Goal: Transaction & Acquisition: Book appointment/travel/reservation

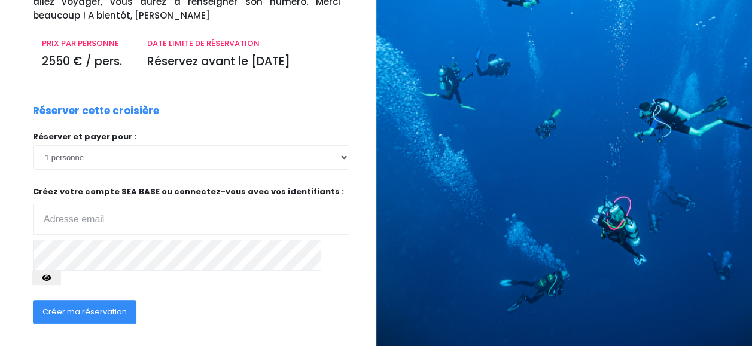
scroll to position [177, 0]
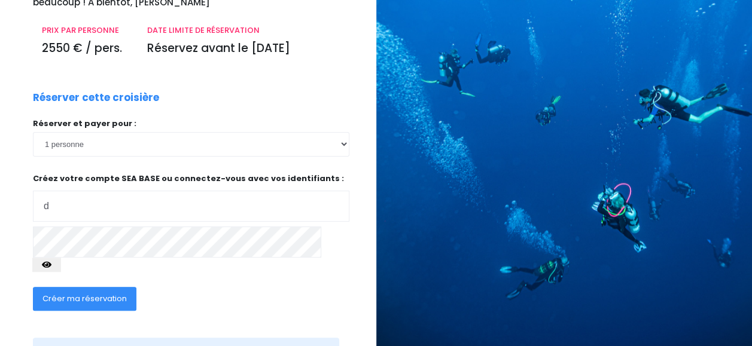
type input "daniel.dichtel@orange.fr"
click at [69, 297] on span "Créer ma réservation" at bounding box center [84, 298] width 84 height 11
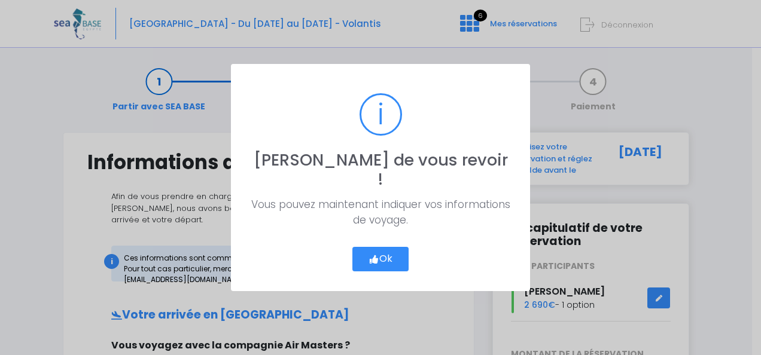
click at [389, 247] on button "Ok" at bounding box center [380, 259] width 56 height 25
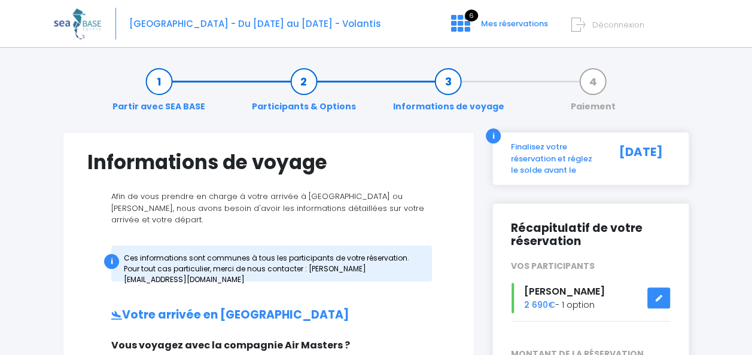
click at [159, 84] on link "Partir avec SEA BASE" at bounding box center [158, 94] width 105 height 38
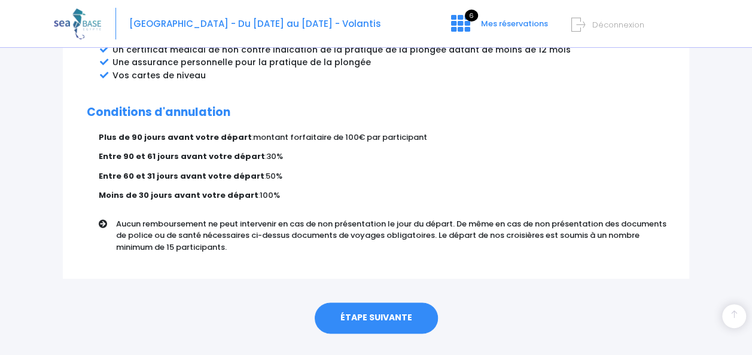
scroll to position [763, 0]
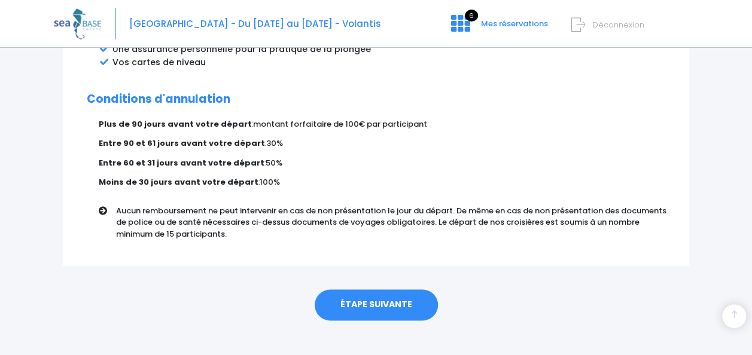
click at [394, 291] on link "ÉTAPE SUIVANTE" at bounding box center [376, 305] width 123 height 31
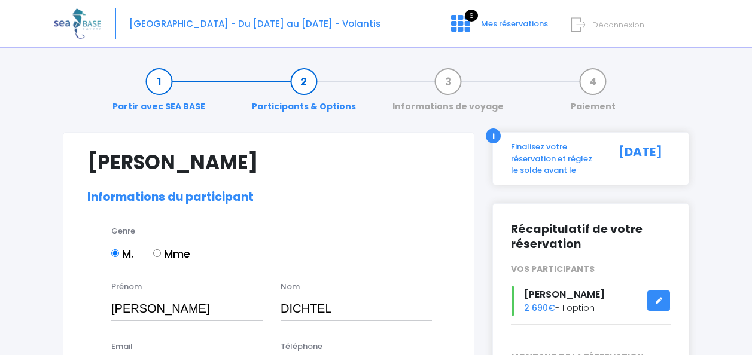
select select "N3"
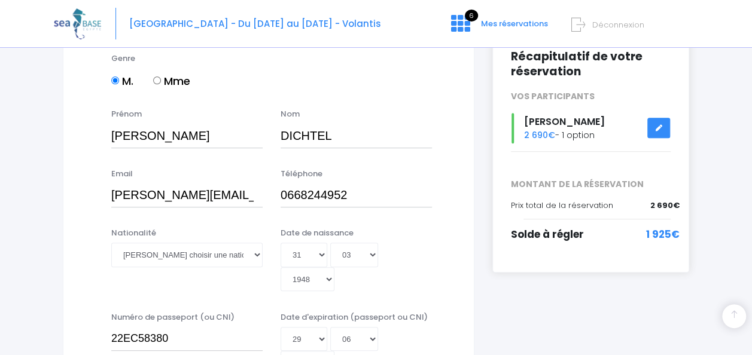
scroll to position [183, 0]
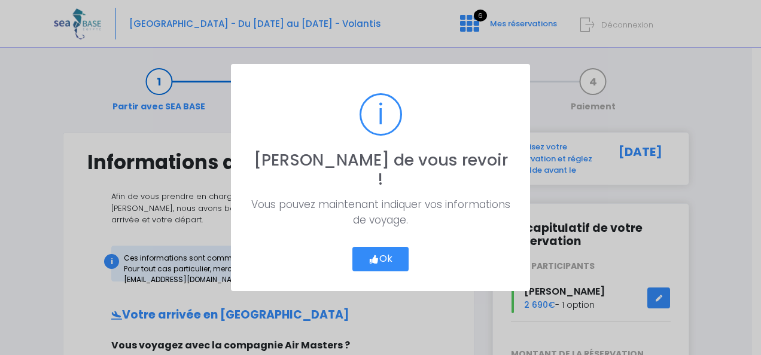
click at [389, 247] on button "Ok" at bounding box center [380, 259] width 56 height 25
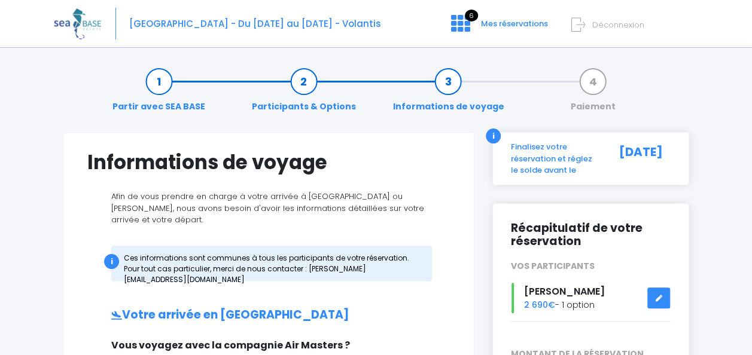
click at [160, 78] on link "Partir avec SEA BASE" at bounding box center [158, 94] width 105 height 38
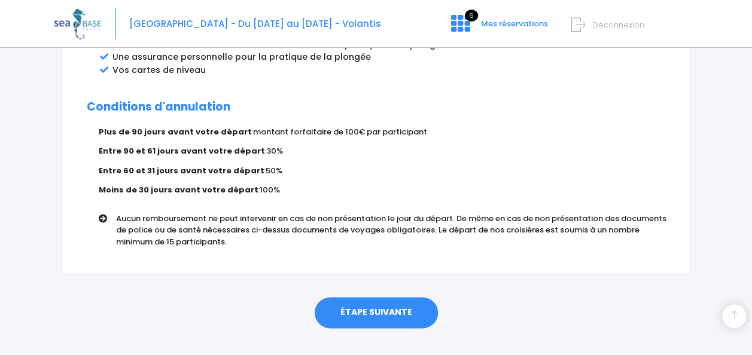
scroll to position [763, 0]
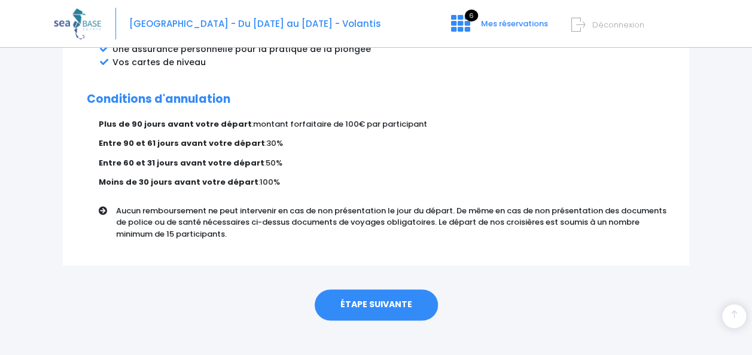
click at [378, 290] on link "ÉTAPE SUIVANTE" at bounding box center [376, 305] width 123 height 31
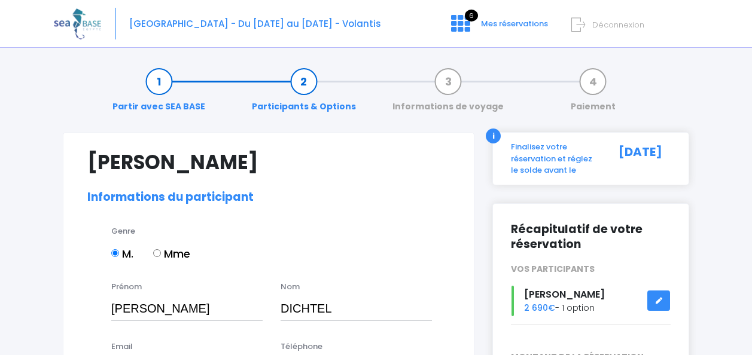
select select "N3"
click at [158, 252] on input "Mme" at bounding box center [157, 253] width 8 height 8
radio input "true"
click at [112, 309] on input "Daniel" at bounding box center [186, 309] width 151 height 24
click at [115, 252] on input "M." at bounding box center [115, 253] width 8 height 8
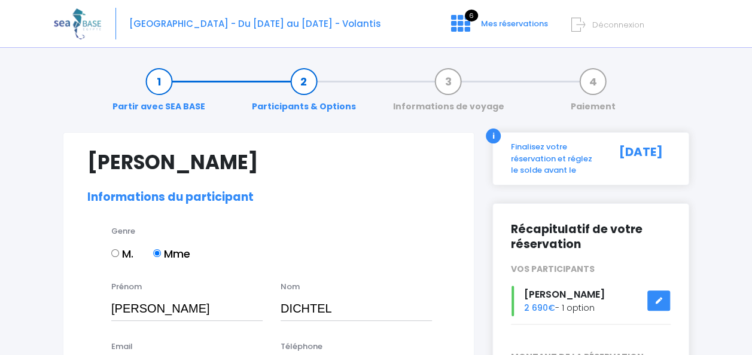
radio input "true"
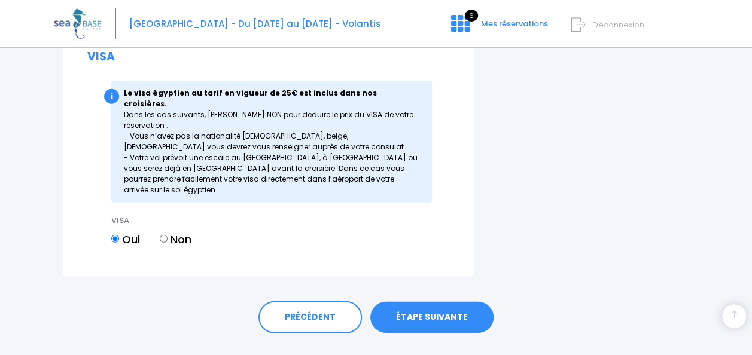
scroll to position [1660, 0]
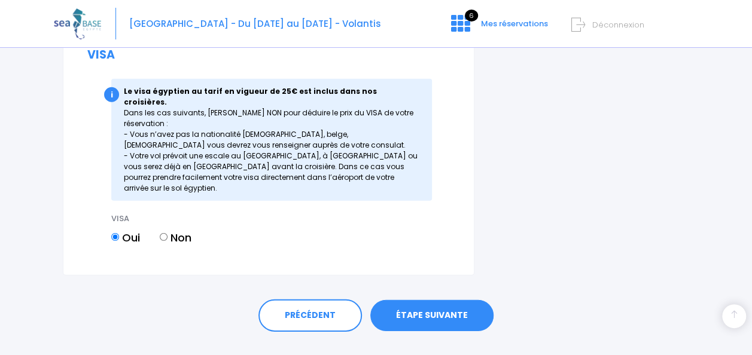
click at [412, 300] on link "ÉTAPE SUIVANTE" at bounding box center [431, 315] width 123 height 31
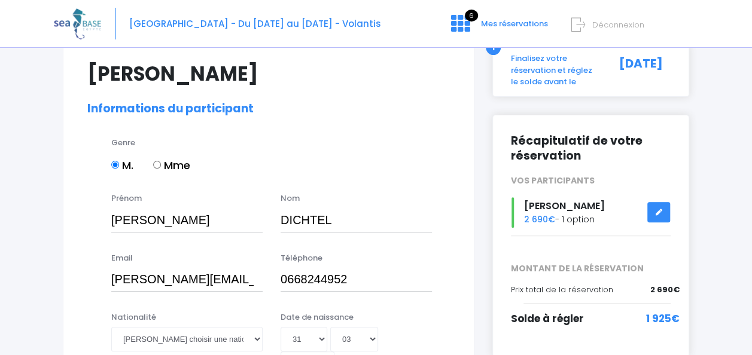
scroll to position [0, 0]
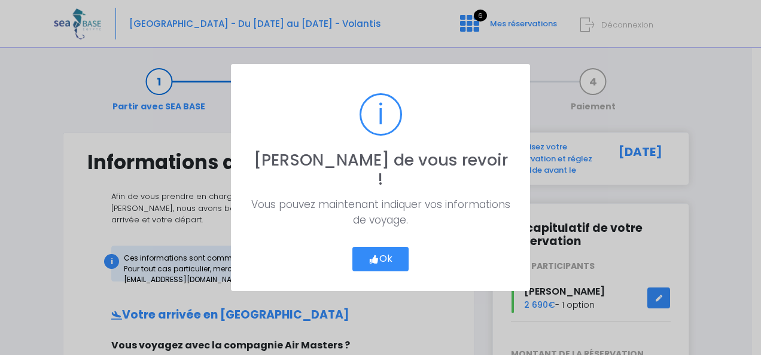
click at [386, 247] on button "Ok" at bounding box center [380, 259] width 56 height 25
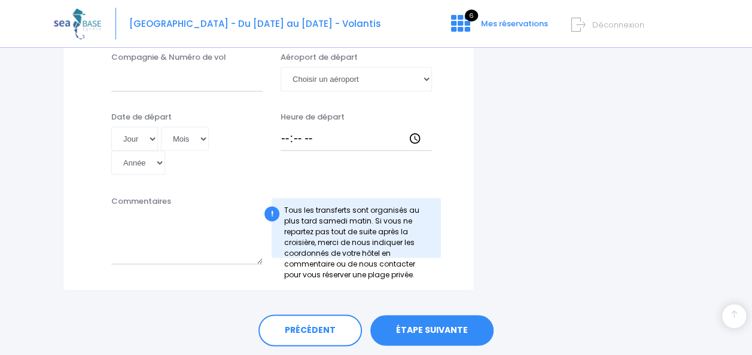
scroll to position [711, 0]
